Goal: Task Accomplishment & Management: Manage account settings

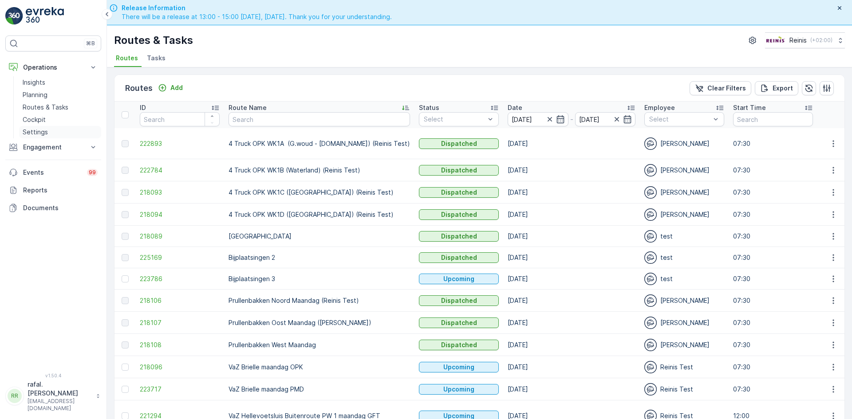
click at [37, 131] on p "Settings" at bounding box center [35, 132] width 25 height 9
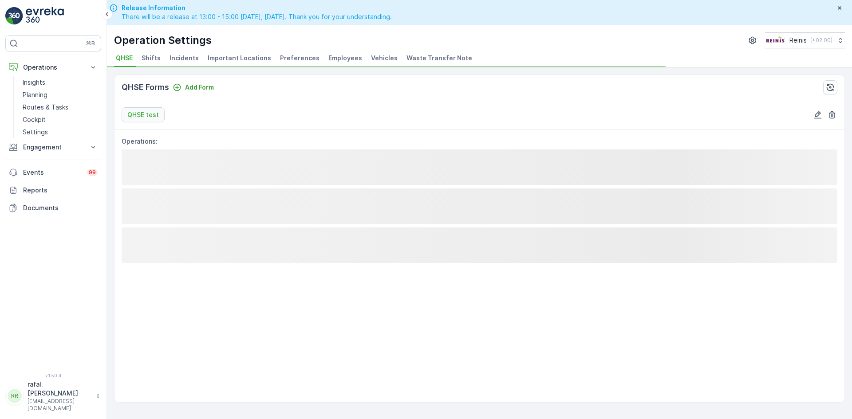
click at [335, 61] on span "Employees" at bounding box center [345, 58] width 34 height 9
